Goal: Book appointment/travel/reservation

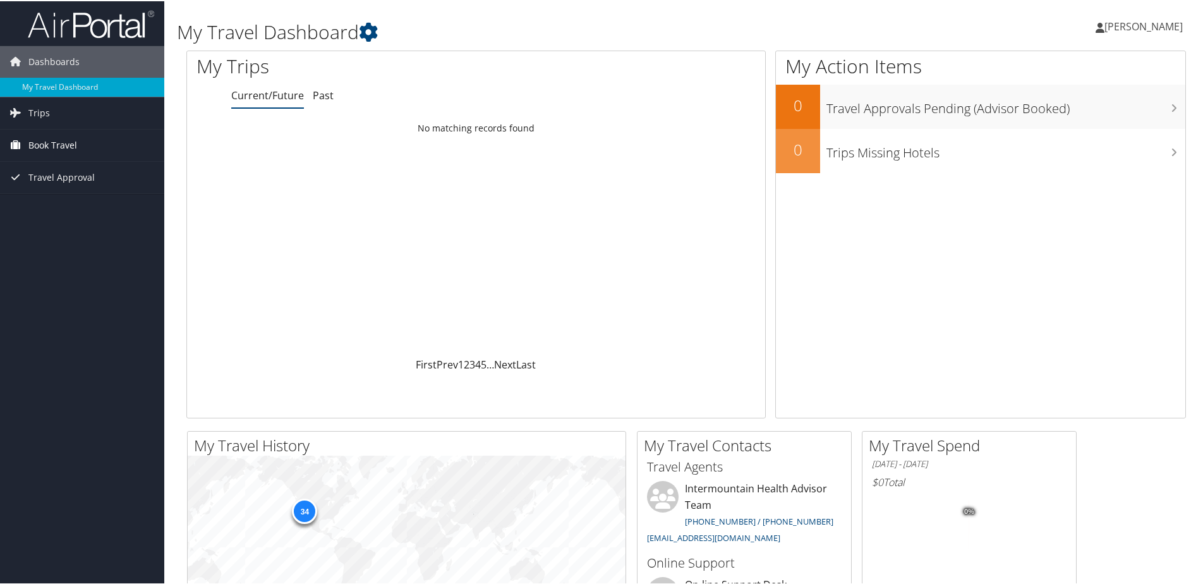
click at [37, 147] on span "Book Travel" at bounding box center [52, 144] width 49 height 32
click at [56, 208] on link "Book/Manage Online Trips" at bounding box center [82, 207] width 164 height 19
click at [96, 209] on link "Book/Manage Online Trips" at bounding box center [82, 207] width 164 height 19
